Goal: Transaction & Acquisition: Purchase product/service

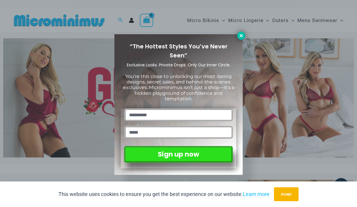
click at [241, 35] on icon at bounding box center [241, 35] width 5 height 5
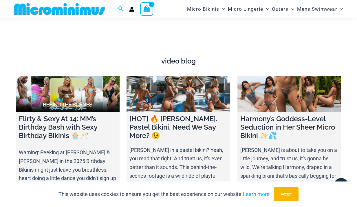
scroll to position [1951, 0]
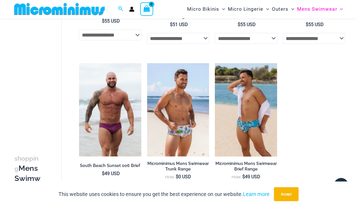
scroll to position [974, 0]
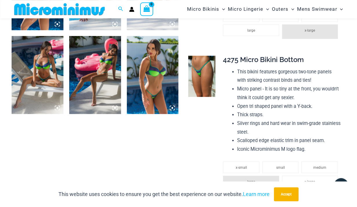
scroll to position [393, 0]
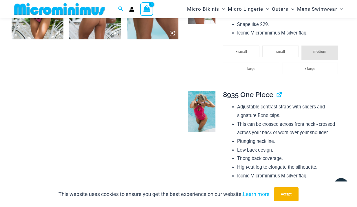
scroll to position [392, 0]
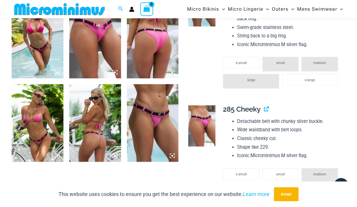
click at [89, 34] on img at bounding box center [95, 39] width 52 height 78
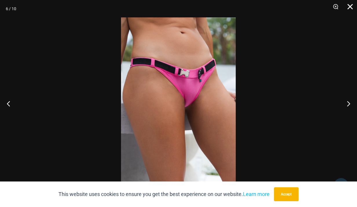
click at [349, 6] on button "Close" at bounding box center [348, 8] width 14 height 17
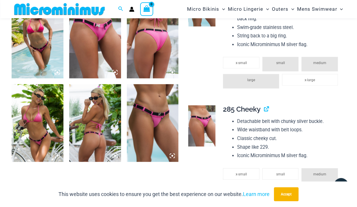
click at [38, 45] on img at bounding box center [38, 39] width 52 height 78
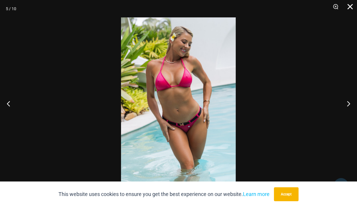
click at [351, 8] on button "Close" at bounding box center [348, 8] width 14 height 17
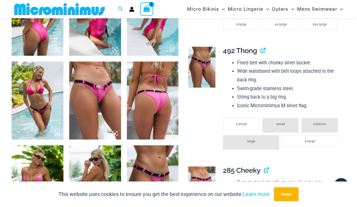
scroll to position [270, 0]
